Goal: Task Accomplishment & Management: Manage account settings

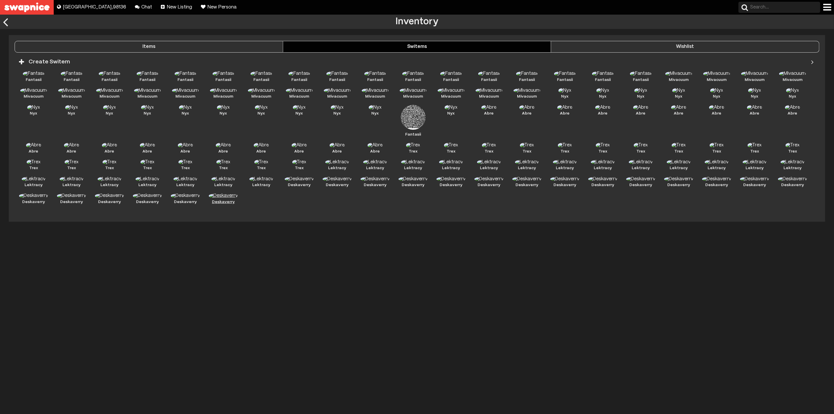
click at [227, 198] on img at bounding box center [223, 195] width 29 height 5
click at [92, 265] on div "Inventory Items Switems Wishlist Estimated Value (NM) $ 20096.38 Item Count 266…" at bounding box center [417, 214] width 834 height 399
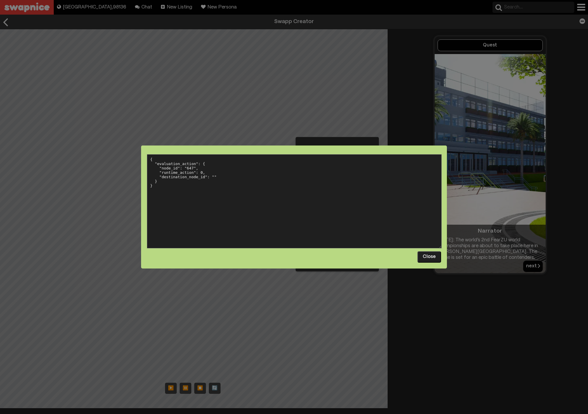
click at [426, 255] on button "Close" at bounding box center [429, 256] width 24 height 11
